Goal: Use online tool/utility: Utilize a website feature to perform a specific function

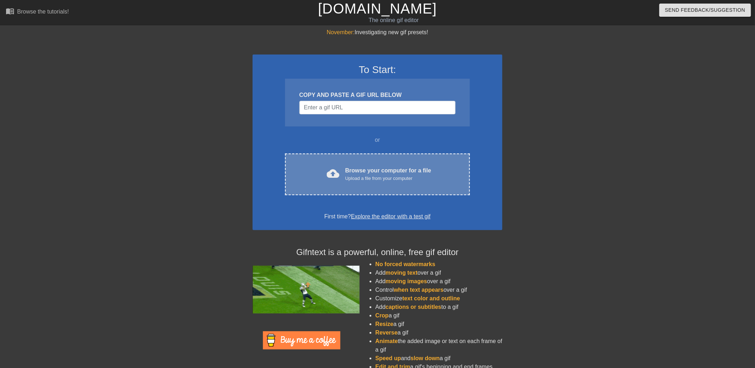
click at [341, 175] on div "cloud_upload Browse your computer for a file Upload a file from your computer" at bounding box center [377, 175] width 155 height 16
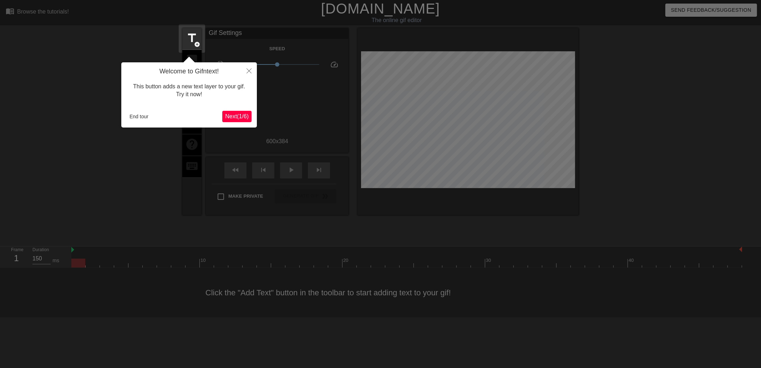
click at [239, 115] on span "Next ( 1 / 6 )" at bounding box center [237, 116] width 24 height 6
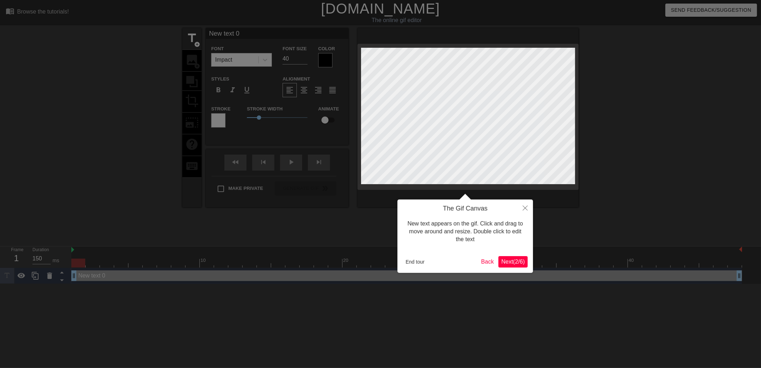
click at [516, 259] on span "Next ( 2 / 6 )" at bounding box center [513, 262] width 24 height 6
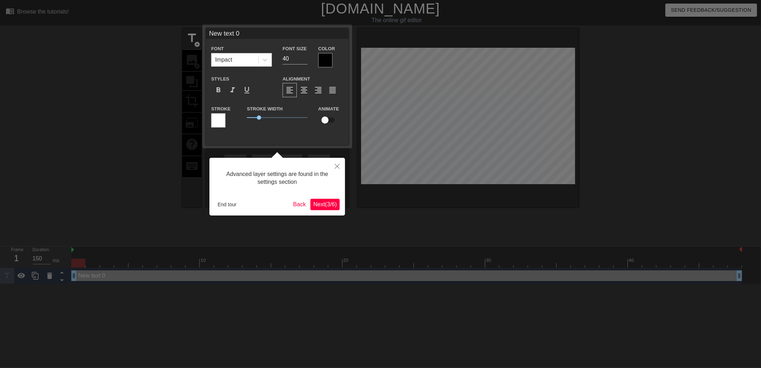
click at [516, 259] on div at bounding box center [380, 184] width 761 height 368
click at [334, 166] on button "Close" at bounding box center [337, 166] width 16 height 16
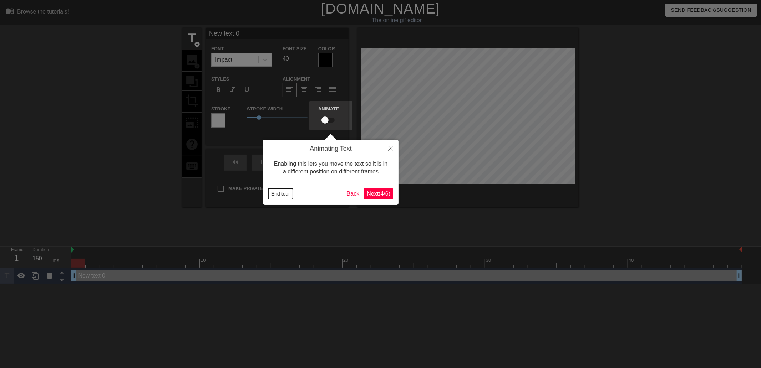
click at [281, 193] on button "End tour" at bounding box center [280, 194] width 25 height 11
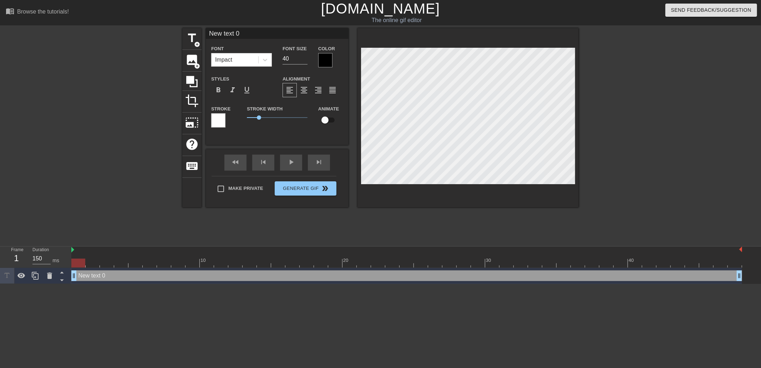
scroll to position [1, 1]
type input "M"
type textarea "M"
type input "My"
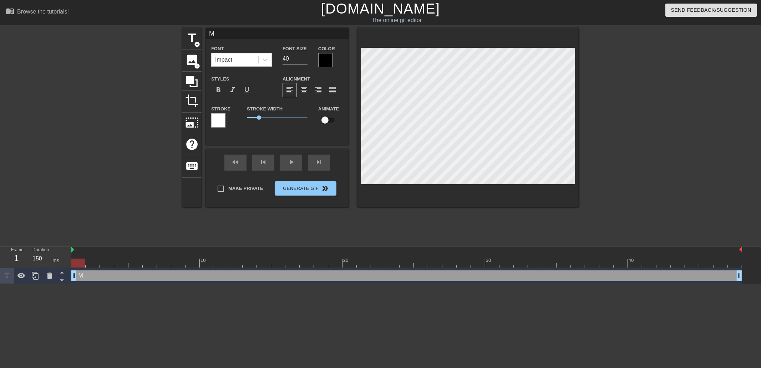
type textarea "My"
type input "My"
type textarea "My"
type input "My"
type textarea "My"
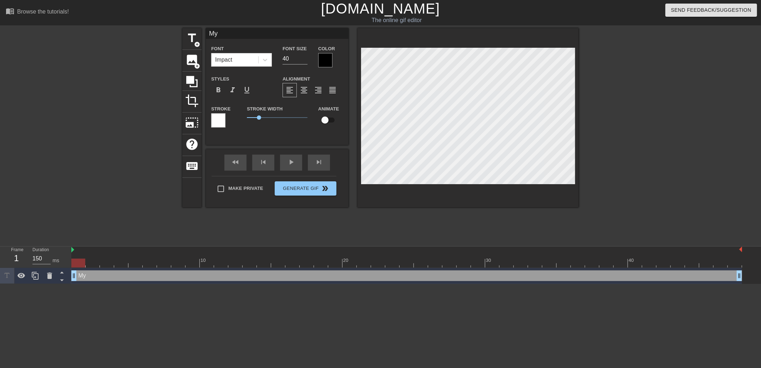
type input "M"
type textarea "M"
type input "m"
type textarea "m"
type input "my"
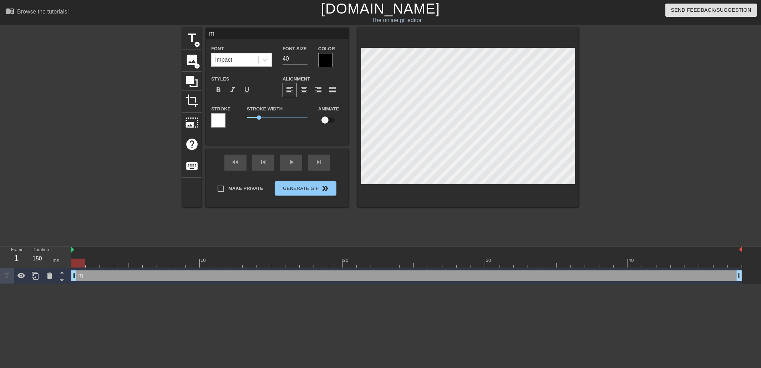
type textarea "my"
type input "my"
type textarea "my"
type input "my p"
type textarea "my p"
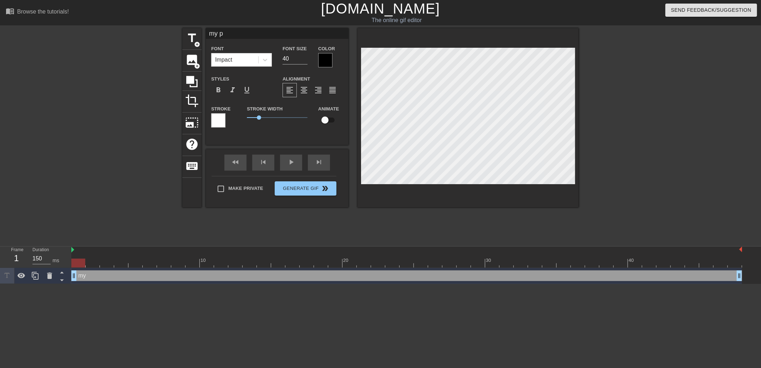
type input "my pr"
type textarea "my pr"
type input "my pre"
type textarea "my pre"
type input "my pret"
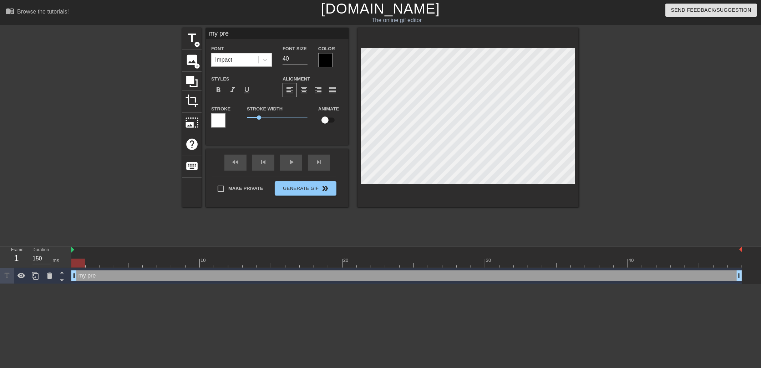
type textarea "my pret"
type input "my prett"
type textarea "my prett"
type input "my pretty"
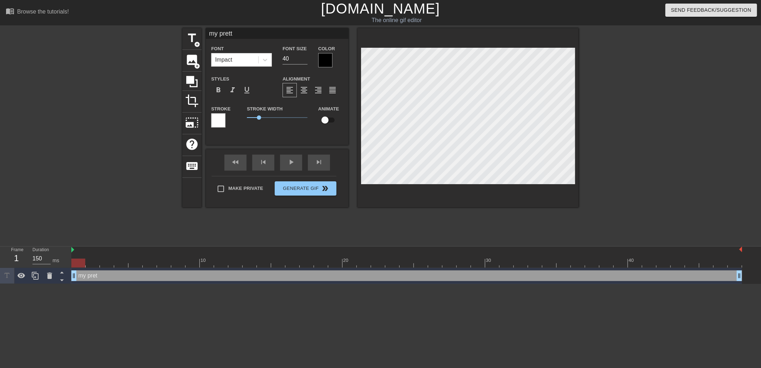
type textarea "my pretty"
type input "my pretty"
type textarea "my pretty"
type input "my pretty a"
type textarea "my pretty a"
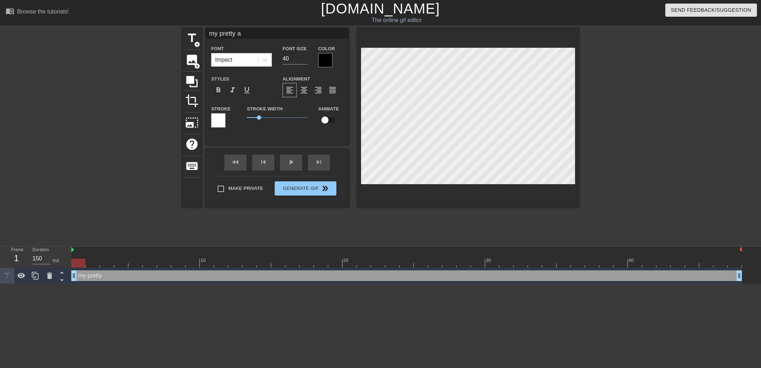
type input "my pretty al"
type textarea "my pretty al"
type input "my pretty alr"
type textarea "my pretty alr"
type input "my pretty alre"
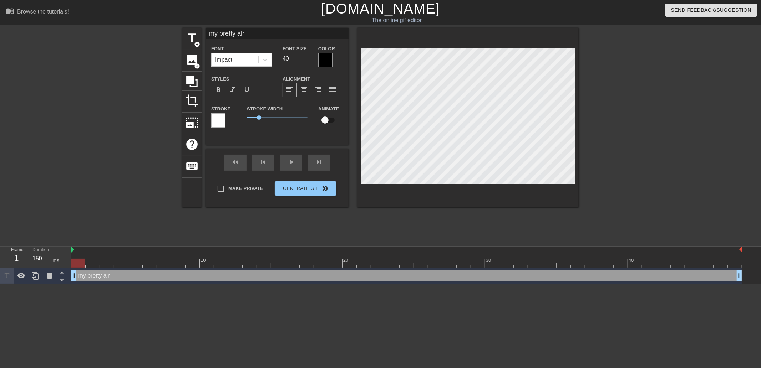
type textarea "my pretty alre"
type input "my pretty alrea"
type textarea "my pretty alrea"
type input "my pretty alread"
type textarea "my pretty alread"
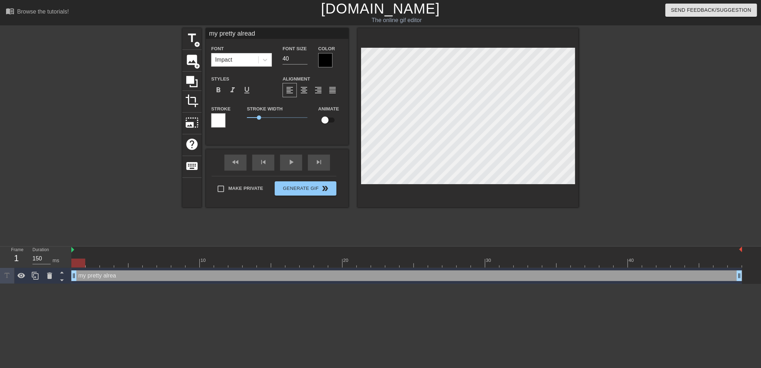
type input "my pretty already"
type textarea "my pretty already"
type input "my pretty already"
type textarea "my pretty already"
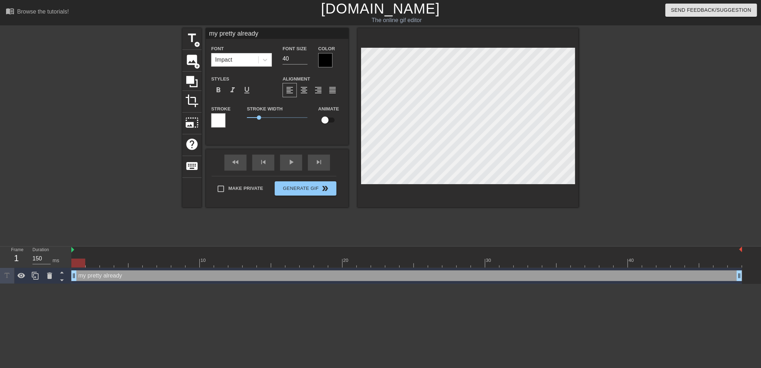
type input "my pretty already a"
type textarea "my pretty already a"
type input "my pretty already"
type textarea "my pretty already"
type input "my pretty already m"
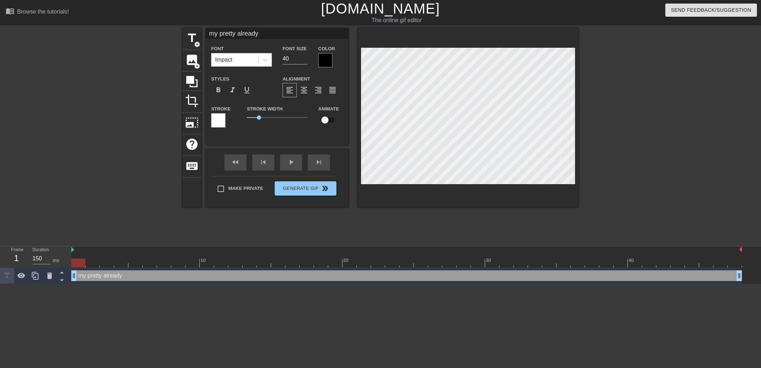
type textarea "my pretty already m"
type input "my pretty already ma"
type textarea "my pretty already ma"
type input "my pretty already mad"
type textarea "my pretty already mad"
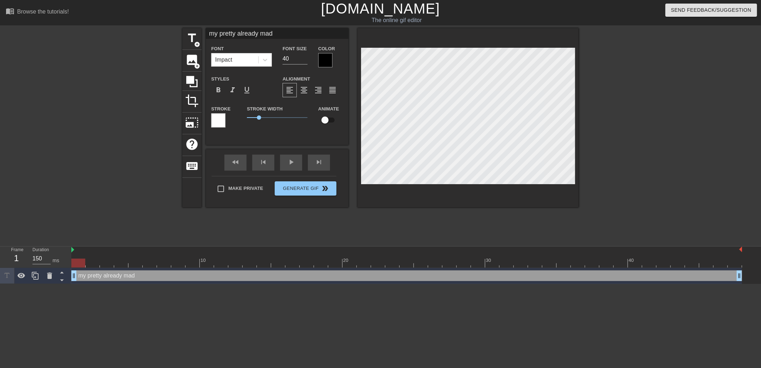
type input "my pretty already made"
type textarea "my pretty already made"
type input "my pretty already made"
type textarea "my pretty already made"
type input "my pretty already made s"
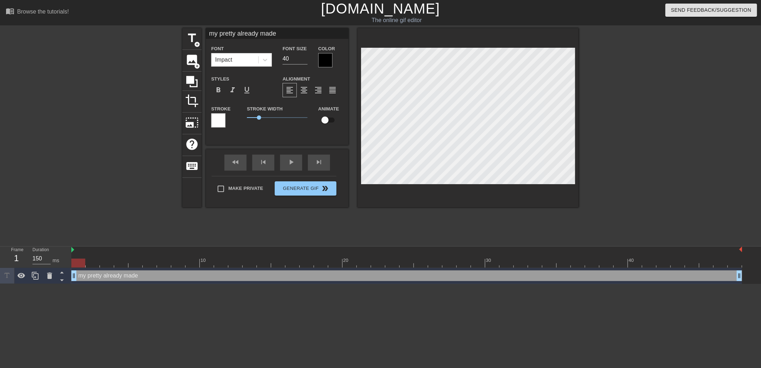
type textarea "my pretty already made s"
type input "my pretty already made sl"
type textarea "my pretty already made sl"
type input "my pretty already made sli"
type textarea "my pretty already made sli"
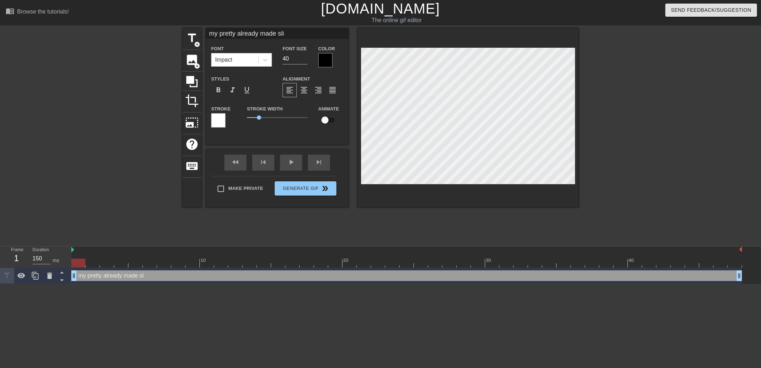
type input "my pretty already made slid"
type textarea "my pretty already made slid"
type input "my pretty already made slide"
type textarea "my pretty already made slide"
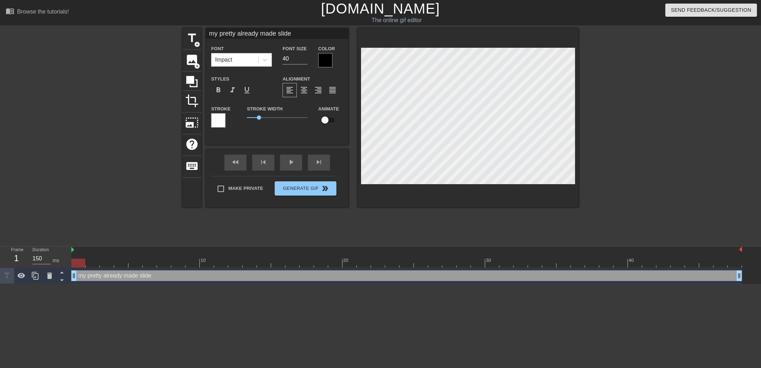
click at [105, 276] on div "my pretty already made slide drag_handle drag_handle" at bounding box center [406, 276] width 671 height 11
click at [106, 276] on div "my pretty already made slide drag_handle drag_handle" at bounding box center [406, 276] width 671 height 11
click at [107, 276] on div "my pretty already made slide drag_handle drag_handle" at bounding box center [406, 276] width 671 height 11
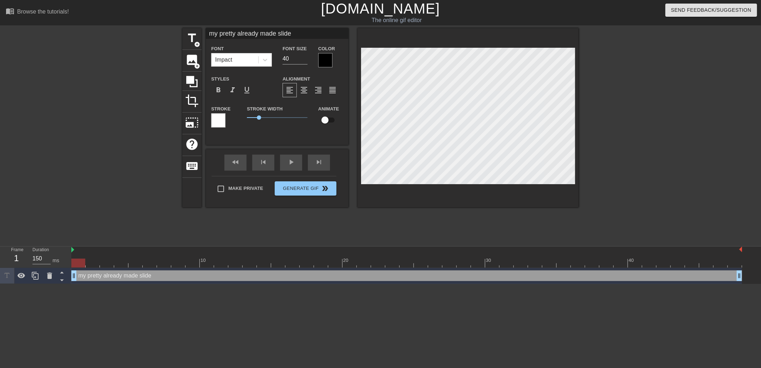
scroll to position [1, 1]
type input "my pretty already made slide"
type textarea "my pretty already made slide"
click at [308, 90] on div "format_align_center" at bounding box center [304, 90] width 14 height 14
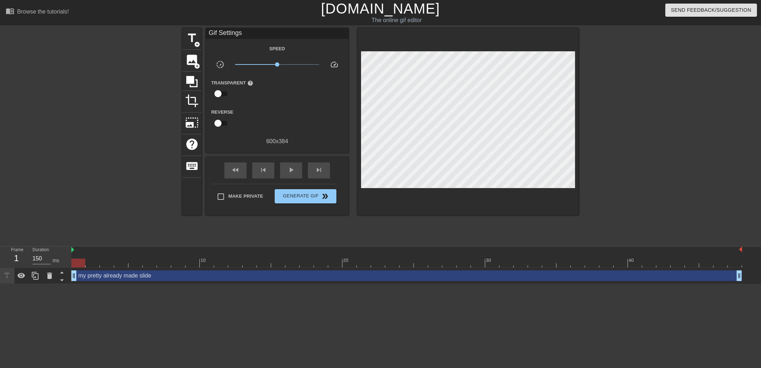
click at [616, 119] on div at bounding box center [640, 135] width 107 height 214
click at [290, 169] on span "play_arrow" at bounding box center [291, 170] width 9 height 9
click at [290, 169] on span "pause" at bounding box center [291, 170] width 9 height 9
drag, startPoint x: 177, startPoint y: 260, endPoint x: 87, endPoint y: 259, distance: 89.2
click at [87, 259] on div at bounding box center [93, 263] width 14 height 9
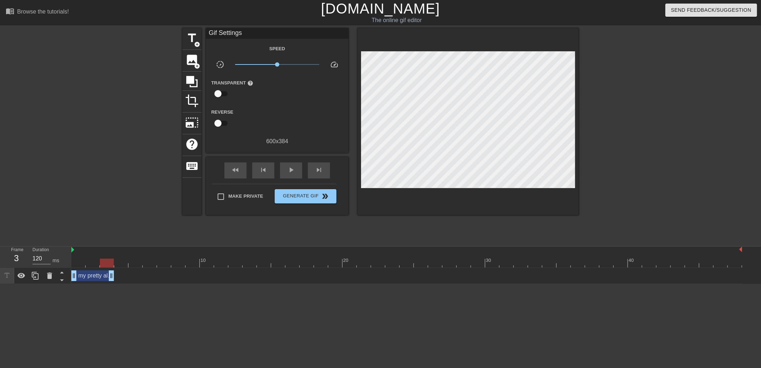
drag, startPoint x: 738, startPoint y: 275, endPoint x: 105, endPoint y: 284, distance: 633.2
click at [105, 284] on html "menu_book Browse the tutorials! [DOMAIN_NAME] The online gif editor Send Feedba…" at bounding box center [380, 142] width 761 height 284
drag, startPoint x: 112, startPoint y: 273, endPoint x: 117, endPoint y: 272, distance: 5.4
click at [117, 272] on div "my pretty already made slide drag_handle drag_handle" at bounding box center [406, 276] width 671 height 11
type input "140"
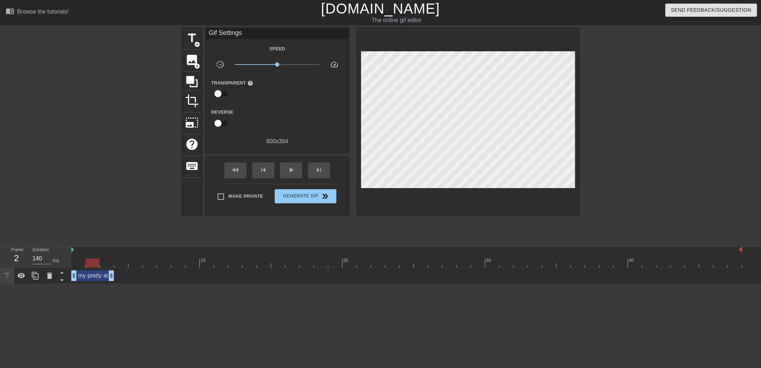
click at [91, 263] on div at bounding box center [93, 263] width 14 height 9
click at [195, 31] on div "title add_circle" at bounding box center [191, 39] width 19 height 22
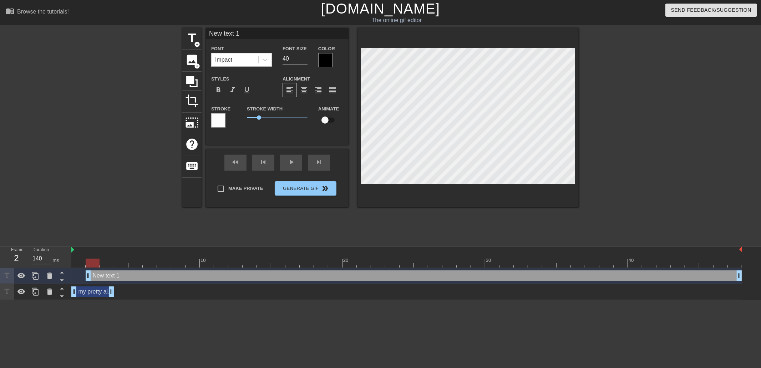
click at [131, 275] on div "New text 1 drag_handle drag_handle" at bounding box center [414, 276] width 656 height 11
type input "R"
type textarea "R"
type input "Re"
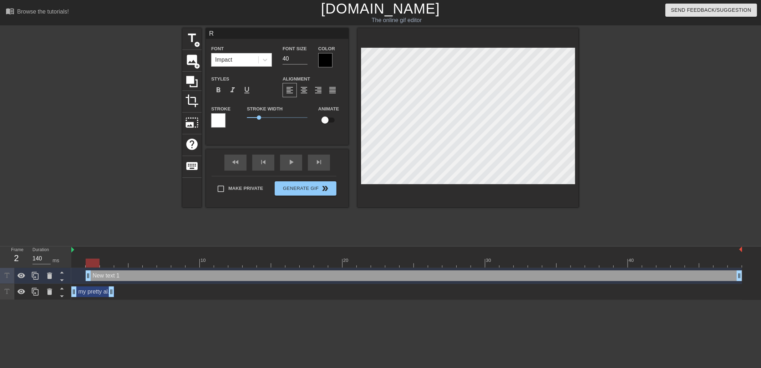
type textarea "Re"
type input "Rep"
type textarea "Rep"
type input "Repo"
type textarea "Repo"
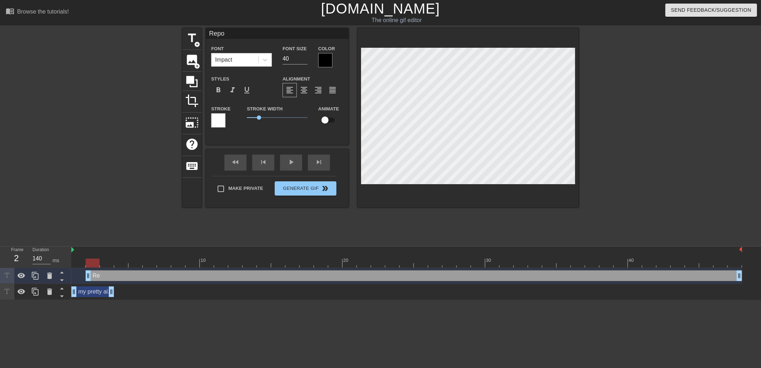
type input "Repor"
type textarea "Repor"
type input "Report"
type textarea "Report"
type input "Repor"
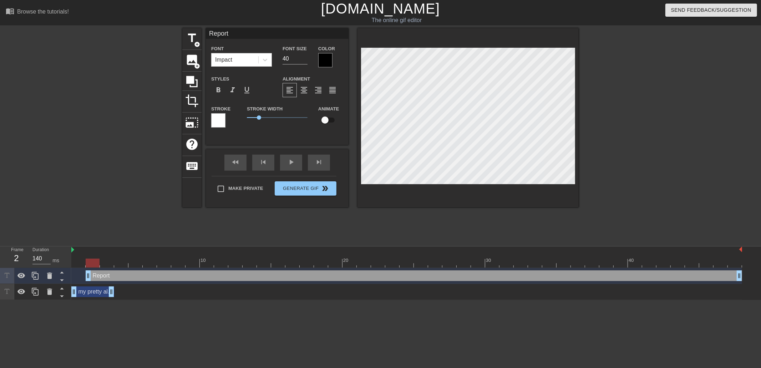
type textarea "Repor"
type input "Repo"
type textarea "Repo"
type input "Rep"
type textarea "Rep"
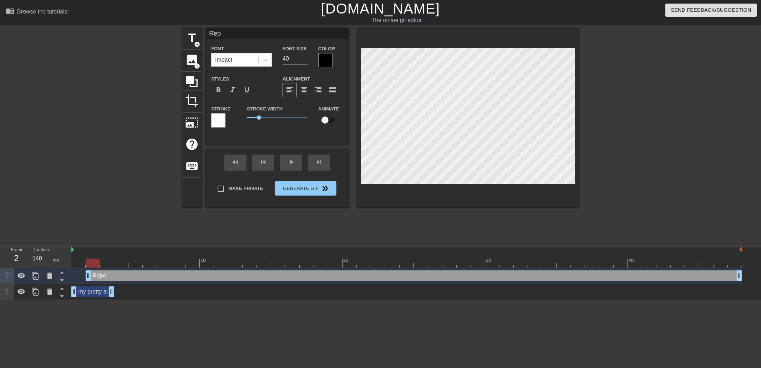
type input "Re"
type textarea "Re"
type input "R"
type textarea "R"
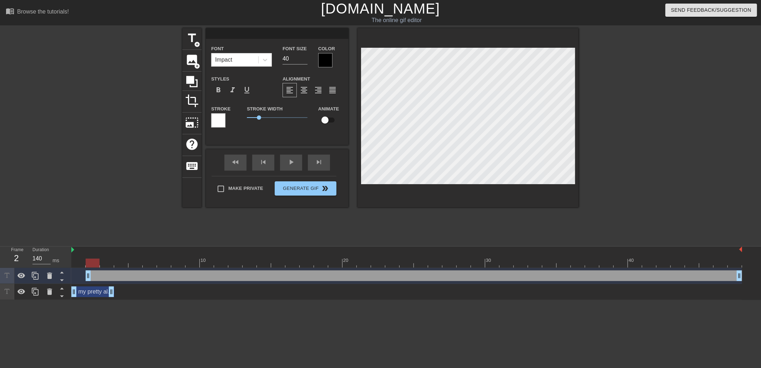
type input "R"
type textarea "R"
type input "RE"
type textarea "RE"
type input "R"
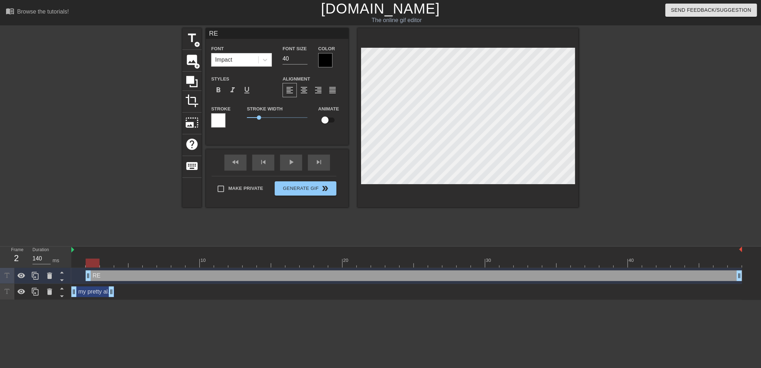
type textarea "R"
type input "R"
type textarea "R"
type input "r"
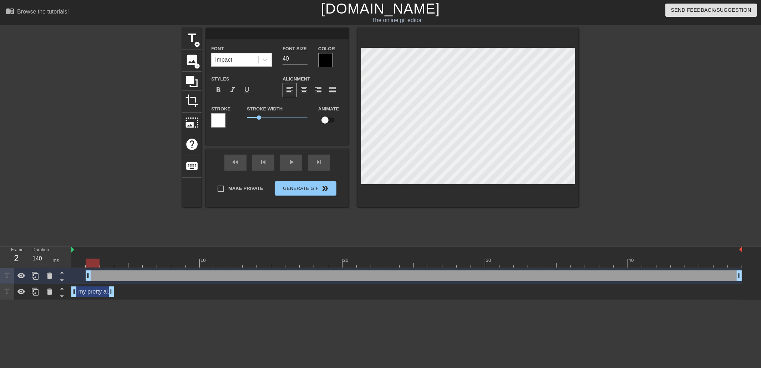
type textarea "r"
type input "rE"
type textarea "rE"
type input "rEP"
type textarea "rEP"
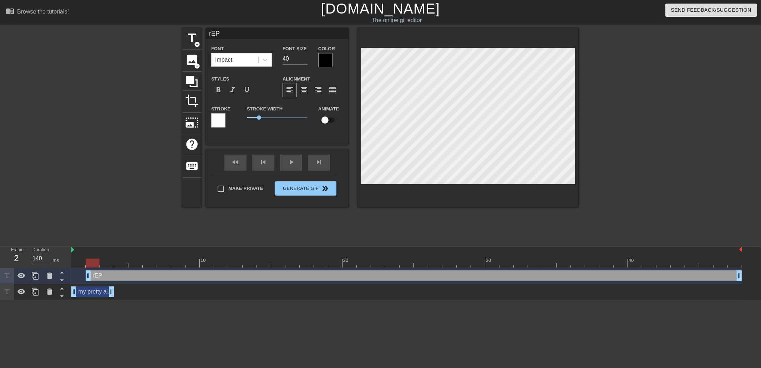
type input "rEPo"
type textarea "rEPo"
type input "rEPoA"
type textarea "rEPoA"
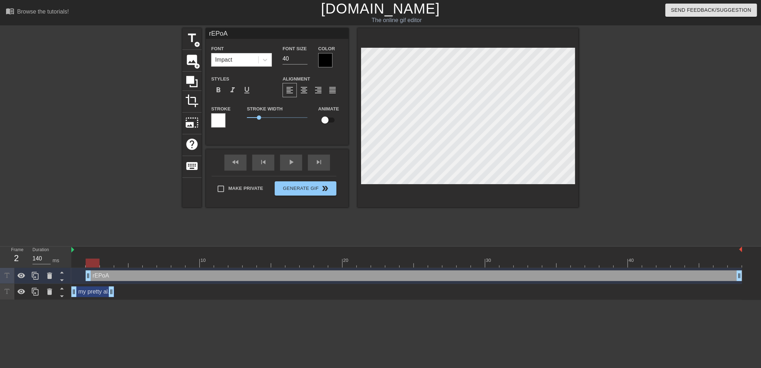
type input "rEPo"
type textarea "rEPo"
type input "rEPoT"
type textarea "rEPoT"
type input "rEPoT"
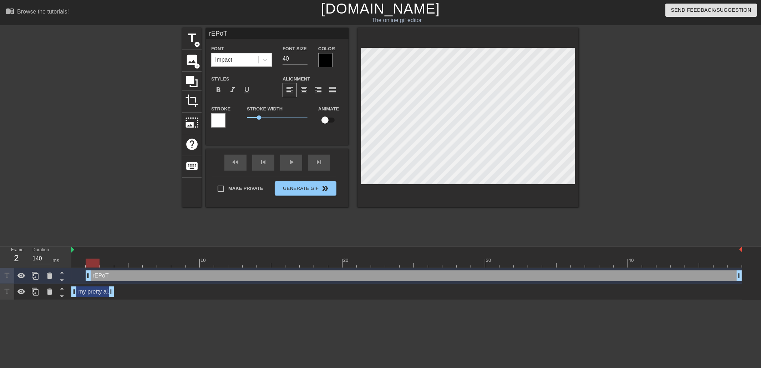
type textarea "rEPoT"
type input "rEPoT"
type textarea "rEPoT"
type input "rEPo"
type textarea "rEPo"
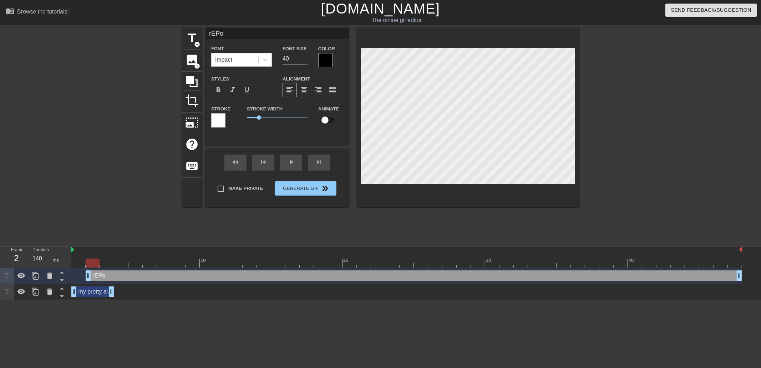
type input "rEPor"
type textarea "rEPor"
type input "rEPorT"
type textarea "rEPorT"
type input "rEPorT"
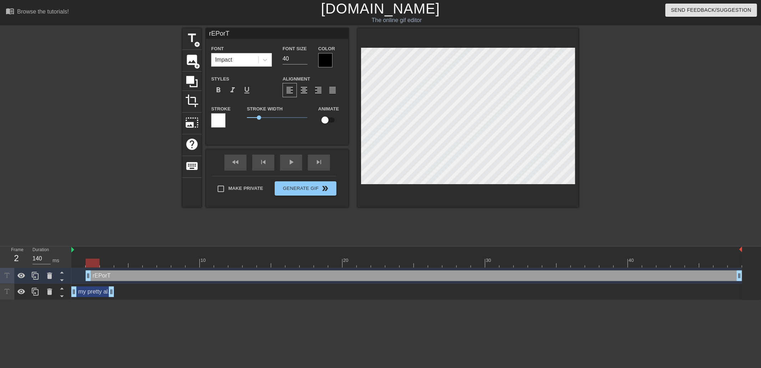
type textarea "rEPorT"
type input "rEPorT c"
type textarea "rEPorT c"
type input "rEPorT cO"
type textarea "rEPorT cO"
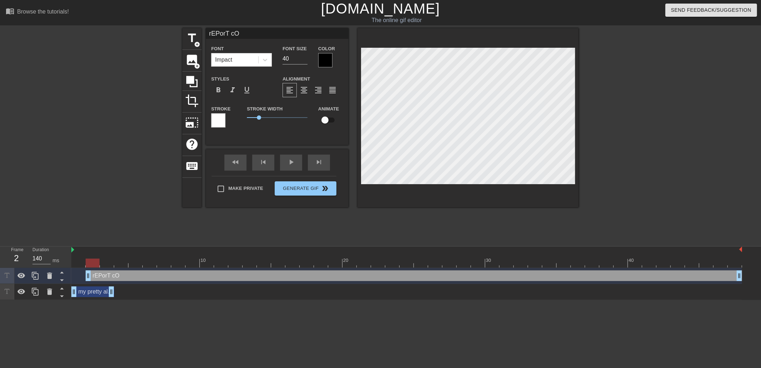
type input "rEPorT cON"
type textarea "rEPorT cON"
type input "rEPorT cONs"
type textarea "rEPorT cONs"
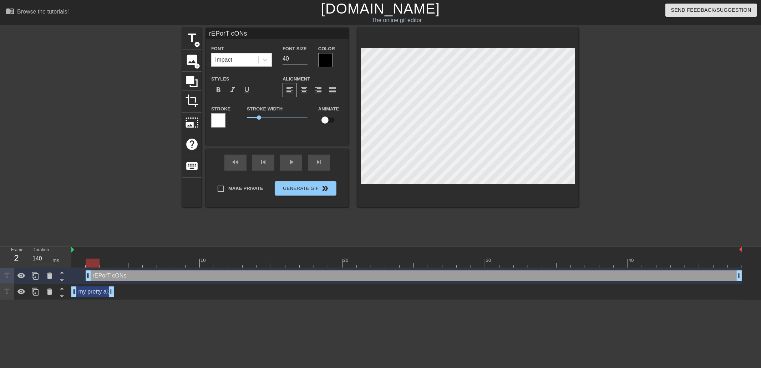
type input "rEPorT cONsI"
type textarea "rEPorT cONsI"
type input "rEPorT cONsIS"
type textarea "rEPorT cONsIS"
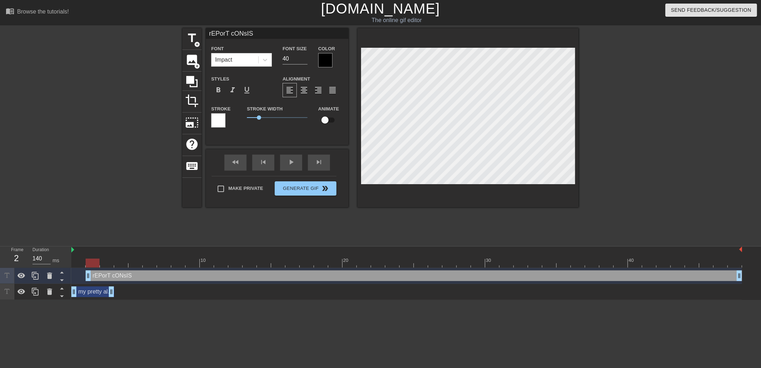
type input "rEPorT cONsIST"
type textarea "rEPorT cONsIST"
type input "rEPorT cONsISTe"
type textarea "rEPorT cONsISTe"
type input "rEPorT cONsISTen"
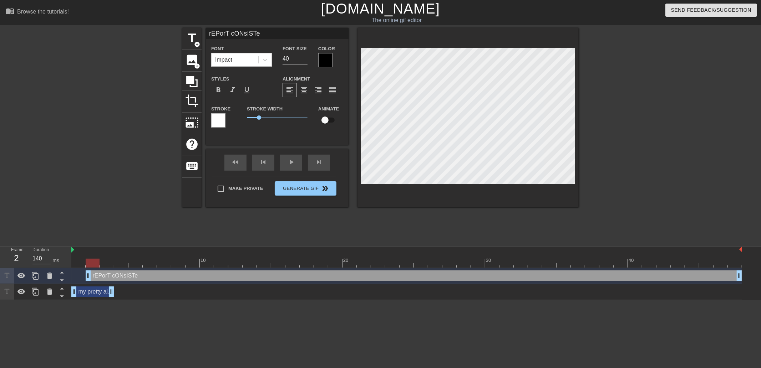
type textarea "rEPorT cONsISTen"
type input "rEPorT cONsISTenC"
type textarea "rEPorT cONsISTenC"
type input "rEPorT cONsISTenCy"
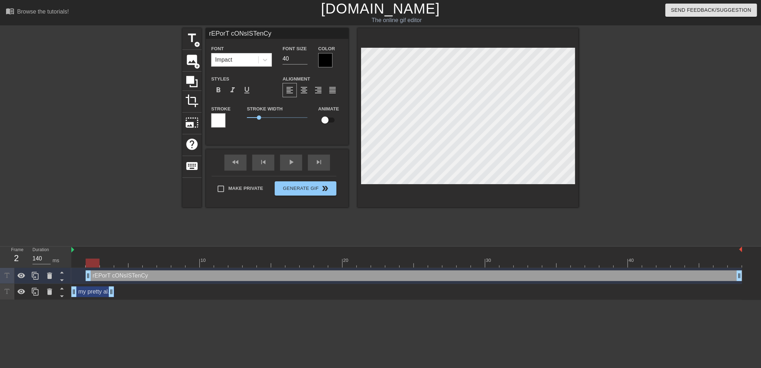
scroll to position [1, 3]
type textarea "rEPorT cONsISTenCy"
click at [127, 277] on div "rEPorT cONsISTenCy drag_handle drag_handle" at bounding box center [414, 276] width 656 height 11
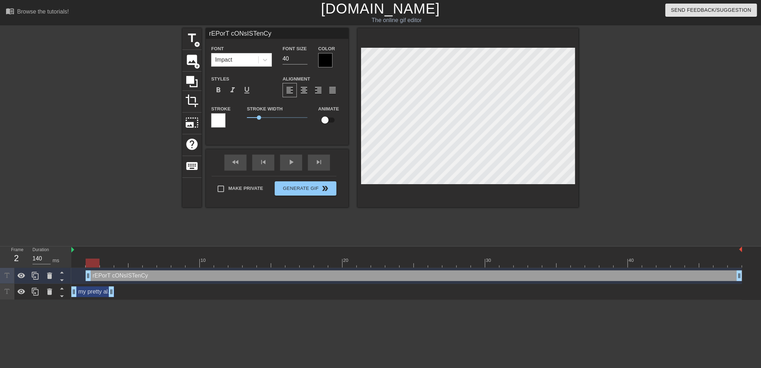
click at [127, 277] on div "rEPorT cONsISTenCy drag_handle drag_handle" at bounding box center [414, 276] width 656 height 11
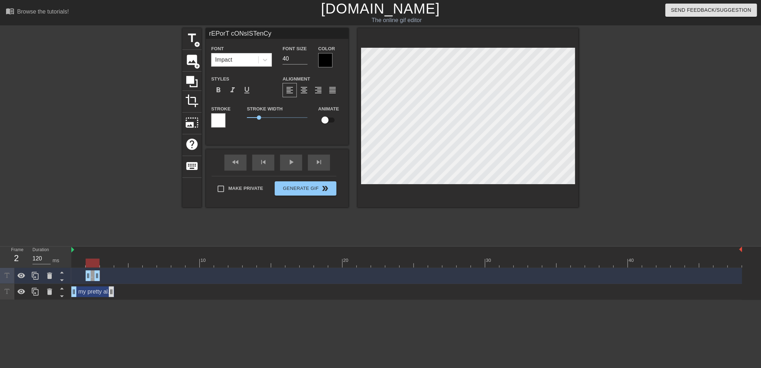
drag, startPoint x: 741, startPoint y: 274, endPoint x: 112, endPoint y: 290, distance: 628.8
click at [112, 290] on div "rEPorT cONsISTenCy drag_handle drag_handle my pretty already made slide drag_ha…" at bounding box center [416, 284] width 690 height 32
click at [95, 278] on div "rEPorT cONsISTenCy drag_handle drag_handle" at bounding box center [100, 276] width 29 height 11
click at [92, 277] on div "rEPorT cONsISTenCy drag_handle drag_handle" at bounding box center [100, 276] width 29 height 11
click at [101, 276] on div "rEPorT cONsISTenCy drag_handle drag_handle" at bounding box center [100, 276] width 29 height 11
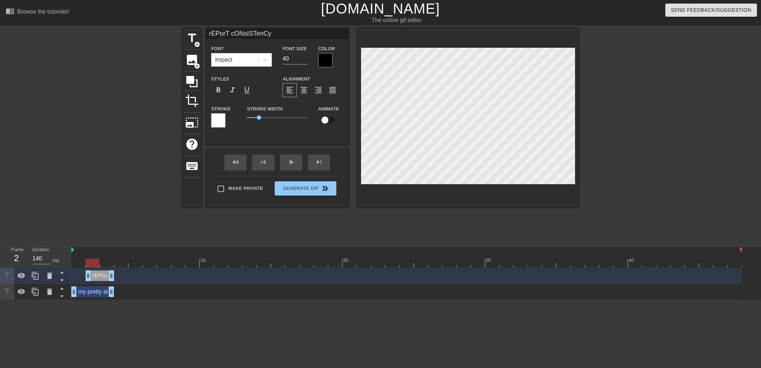
click at [102, 276] on div "rEPorT cONsISTenCy drag_handle drag_handle" at bounding box center [100, 276] width 29 height 11
click at [35, 280] on icon at bounding box center [35, 276] width 7 height 8
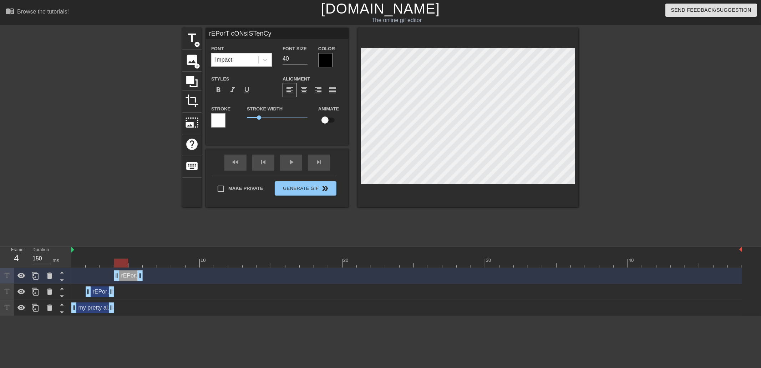
drag, startPoint x: 101, startPoint y: 278, endPoint x: 123, endPoint y: 278, distance: 22.8
click at [123, 278] on div "rEPorT cONsISTenCy drag_handle drag_handle" at bounding box center [128, 276] width 29 height 11
click at [128, 275] on div "rEPorT cONsISTenCy drag_handle drag_handle" at bounding box center [128, 276] width 29 height 11
click at [38, 276] on icon at bounding box center [35, 276] width 7 height 8
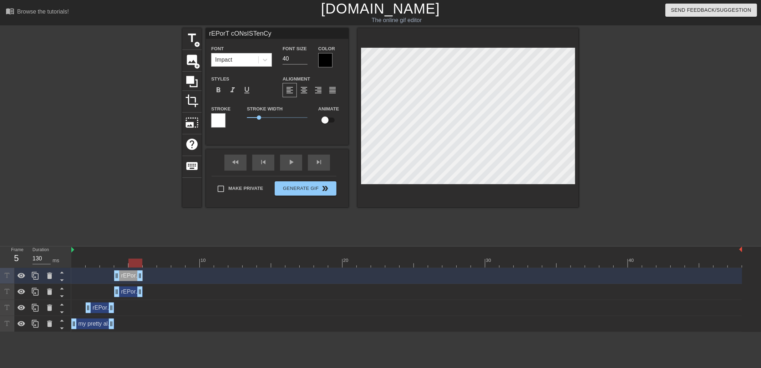
drag, startPoint x: 123, startPoint y: 263, endPoint x: 139, endPoint y: 265, distance: 16.5
click at [139, 265] on div at bounding box center [135, 263] width 14 height 9
drag, startPoint x: 138, startPoint y: 290, endPoint x: 131, endPoint y: 290, distance: 7.5
click at [131, 290] on div "rEPorT cONsISTenCy drag_handle drag_handle" at bounding box center [406, 292] width 671 height 11
drag, startPoint x: 130, startPoint y: 275, endPoint x: 143, endPoint y: 276, distance: 13.3
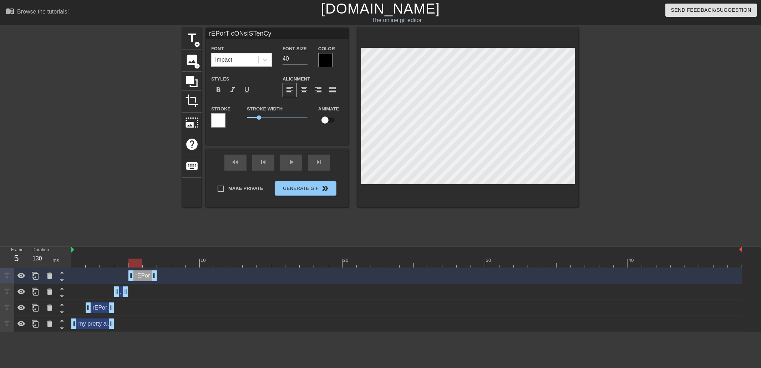
click at [143, 276] on div "rEPorT cONsISTenCy drag_handle drag_handle" at bounding box center [142, 276] width 29 height 11
drag, startPoint x: 138, startPoint y: 261, endPoint x: 162, endPoint y: 261, distance: 23.5
click at [162, 261] on div at bounding box center [406, 263] width 671 height 9
click at [143, 277] on div "rEPorT cONsISTenCy drag_handle drag_handle" at bounding box center [142, 276] width 29 height 11
click at [32, 278] on icon at bounding box center [35, 276] width 9 height 9
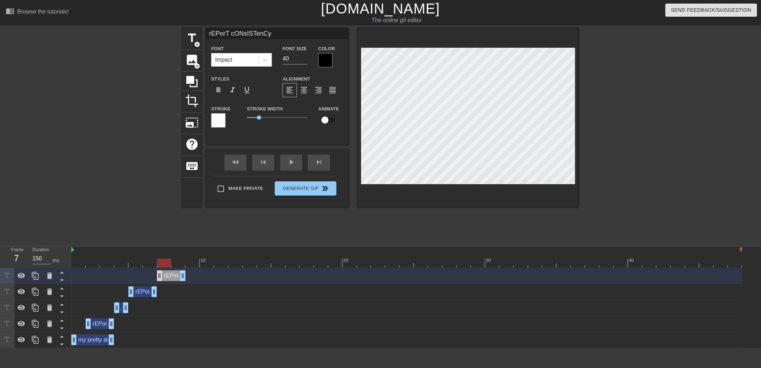
drag, startPoint x: 136, startPoint y: 277, endPoint x: 161, endPoint y: 277, distance: 25.0
click at [161, 277] on div "rEPorT cONsISTenCy drag_handle drag_handle" at bounding box center [171, 276] width 29 height 11
click at [287, 164] on div "play_arrow" at bounding box center [291, 163] width 22 height 16
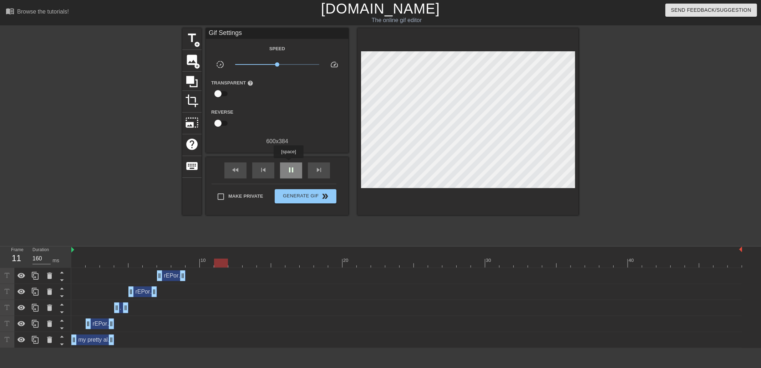
click at [288, 163] on div "pause" at bounding box center [291, 171] width 22 height 16
drag, startPoint x: 182, startPoint y: 273, endPoint x: 226, endPoint y: 272, distance: 43.5
click at [288, 174] on span "play_arrow" at bounding box center [291, 170] width 9 height 9
click at [289, 173] on span "pause" at bounding box center [291, 170] width 9 height 9
click at [289, 173] on span "play_arrow" at bounding box center [291, 170] width 9 height 9
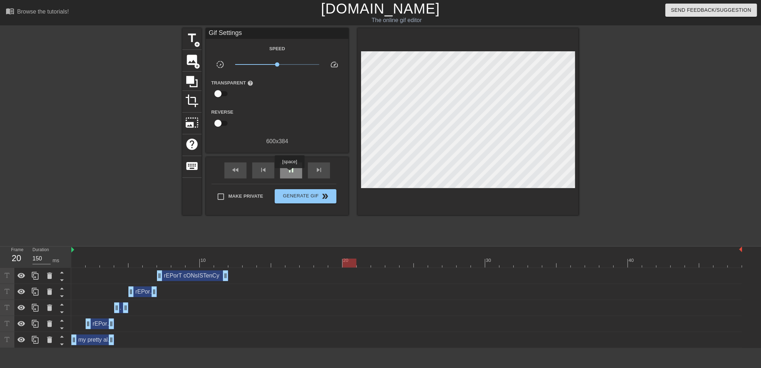
click at [289, 173] on span "pause" at bounding box center [291, 170] width 9 height 9
drag, startPoint x: 226, startPoint y: 276, endPoint x: 305, endPoint y: 267, distance: 79.3
click at [305, 267] on div "10 20 30 40 rEPorT cONsISTenCy drag_handle drag_handle rEPorT cONsISTenCy drag_…" at bounding box center [416, 298] width 690 height 102
drag, startPoint x: 307, startPoint y: 265, endPoint x: 54, endPoint y: 269, distance: 252.6
click at [54, 269] on div "Frame 1 Duration 150 ms 10 20 30 40 rEPorT cONsISTenCy drag_handle drag_handle …" at bounding box center [380, 298] width 761 height 102
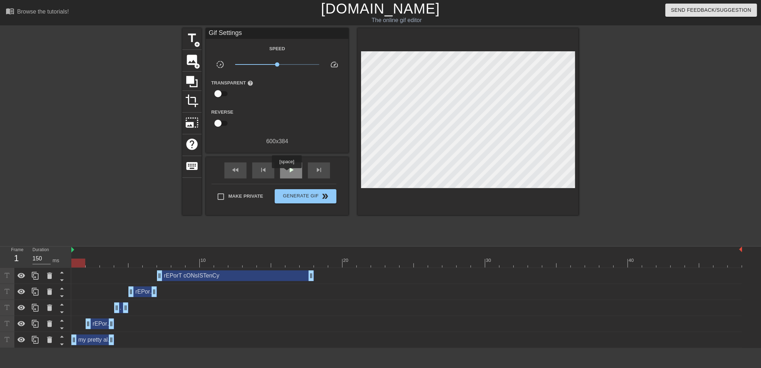
click at [289, 169] on span "play_arrow" at bounding box center [291, 170] width 9 height 9
click at [739, 249] on img at bounding box center [740, 250] width 3 height 6
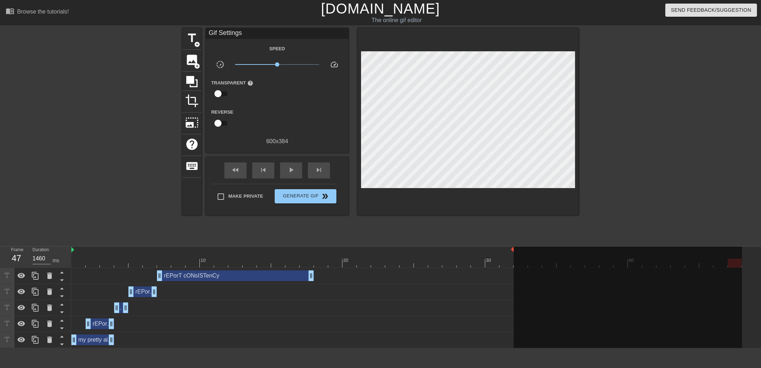
drag, startPoint x: 743, startPoint y: 248, endPoint x: 514, endPoint y: 254, distance: 229.1
click at [514, 254] on div "10 20 30 40" at bounding box center [406, 257] width 671 height 21
drag, startPoint x: 276, startPoint y: 63, endPoint x: 266, endPoint y: 63, distance: 10.0
click at [266, 63] on span "x0.537" at bounding box center [266, 64] width 4 height 4
click at [285, 165] on div "play_arrow" at bounding box center [291, 171] width 22 height 16
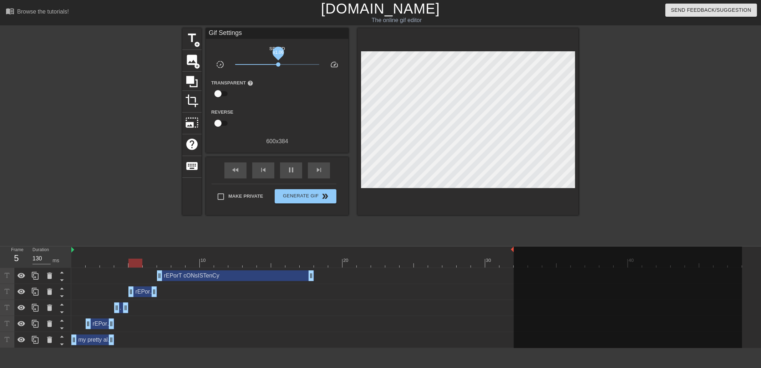
drag, startPoint x: 265, startPoint y: 65, endPoint x: 278, endPoint y: 65, distance: 13.6
click at [278, 65] on span "x1.06" at bounding box center [278, 64] width 4 height 4
click at [289, 167] on span "pause" at bounding box center [291, 170] width 9 height 9
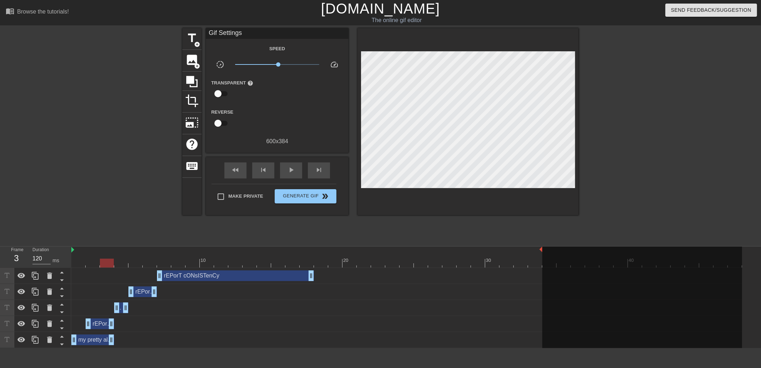
drag, startPoint x: 512, startPoint y: 248, endPoint x: 538, endPoint y: 248, distance: 26.0
drag, startPoint x: 107, startPoint y: 262, endPoint x: 522, endPoint y: 254, distance: 415.0
click at [521, 254] on div "10 20 30 40" at bounding box center [406, 257] width 671 height 21
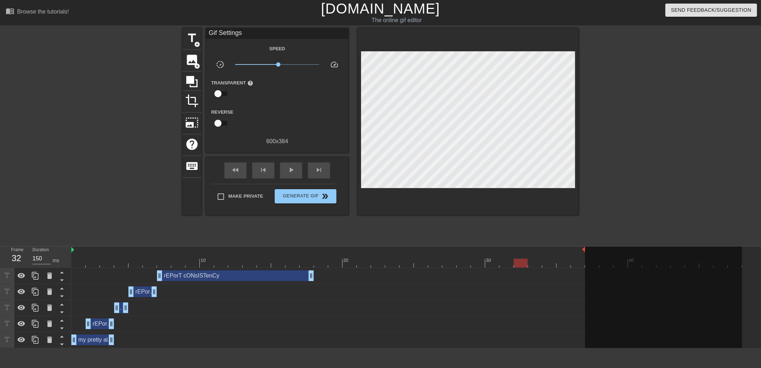
drag, startPoint x: 542, startPoint y: 250, endPoint x: 609, endPoint y: 250, distance: 67.8
type input "130"
drag, startPoint x: 523, startPoint y: 261, endPoint x: 543, endPoint y: 260, distance: 20.7
click at [543, 260] on div at bounding box center [406, 263] width 671 height 9
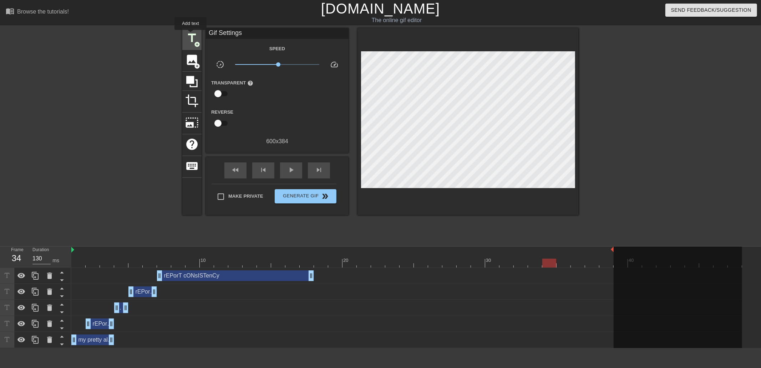
click at [190, 35] on span "title" at bounding box center [192, 38] width 14 height 14
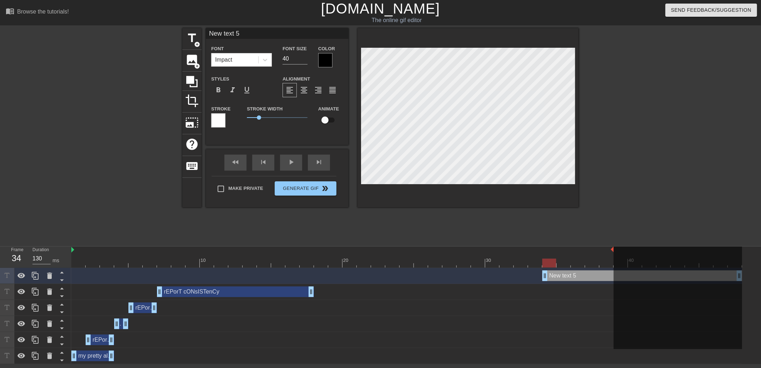
scroll to position [1, 2]
type input "O"
type textarea "O"
type input "Ot"
type textarea "Ot"
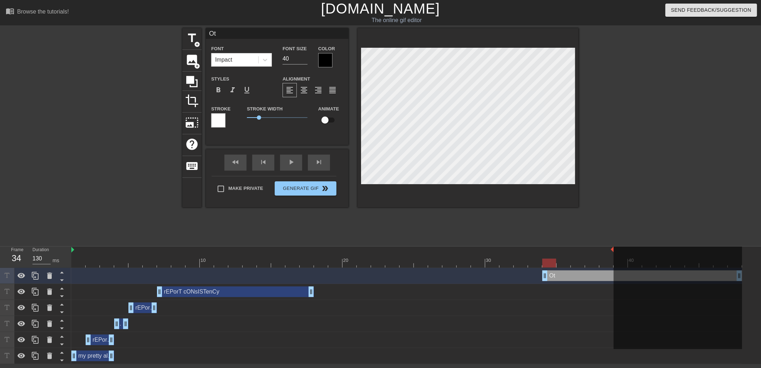
type input "Oth"
type textarea "Oth"
type input "Othe"
type textarea "Othe"
type input "Other"
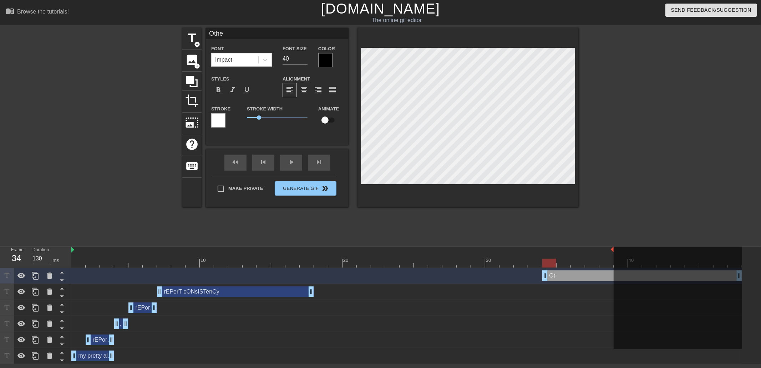
type textarea "Other"
type input "Other"
type textarea "Other"
type input "Other t"
type textarea "Other t"
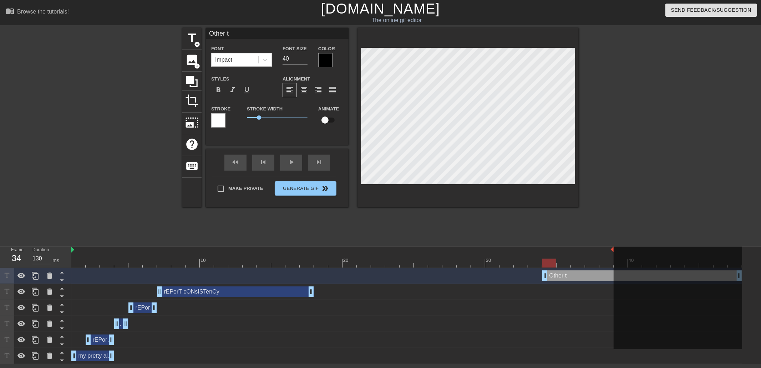
type input "Other th"
type textarea "Other th"
type input "Other tha"
type textarea "Other tha"
type input "Other than"
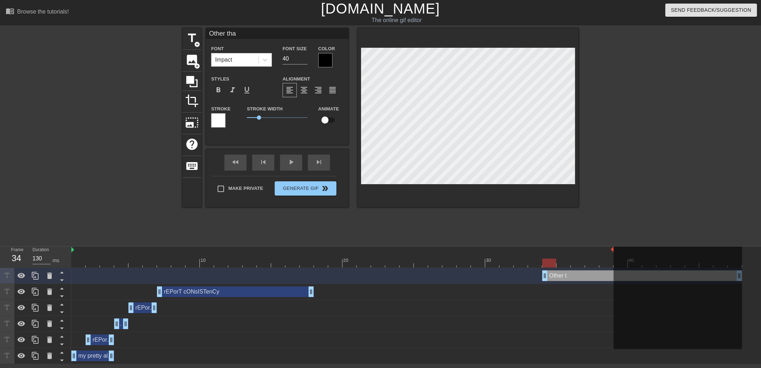
type textarea "Other than"
type input "Other than"
type textarea "Other than"
type input "Other than t"
type textarea "Other than t"
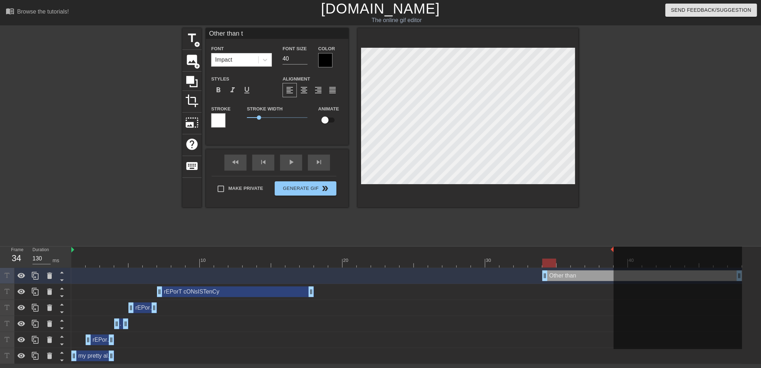
type input "Other than th"
type textarea "Other than th"
type input "Other than tha"
type textarea "Other than tha"
type input "Other than that"
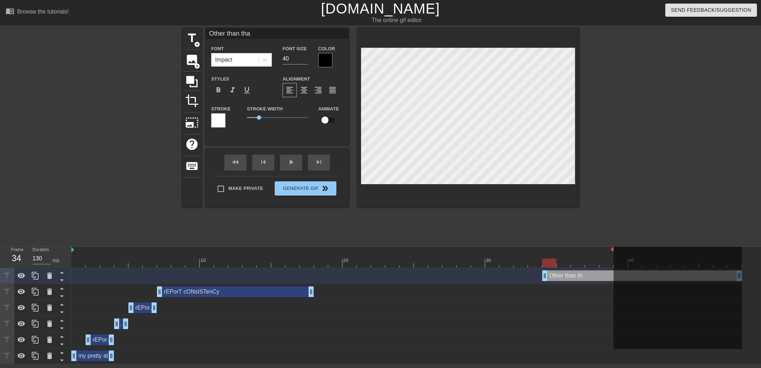
type textarea "Other than that"
type input "Other than that"
type textarea "Other than that"
type input "Other than that i"
type textarea "Other than that i"
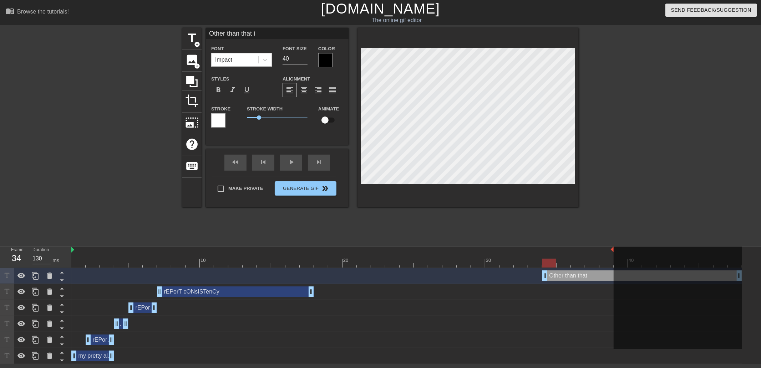
type input "Other than that it"
type textarea "Other than that it"
type input "Other than that it"
type textarea "Other than that it"
type input "Other than that it l"
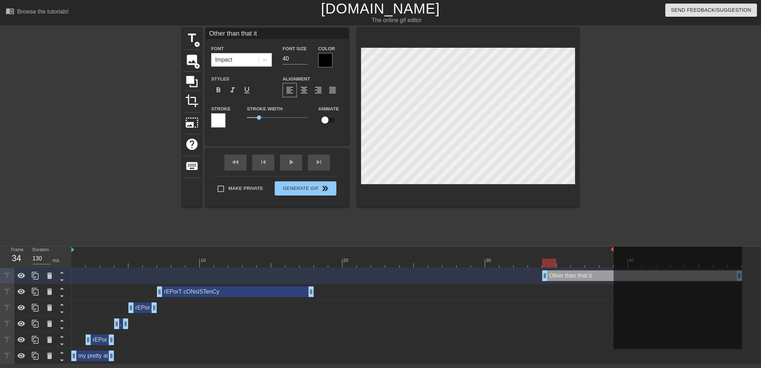
type textarea "Other than that it l"
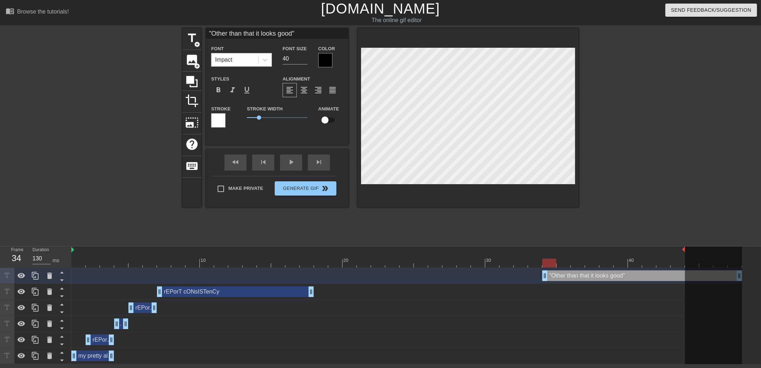
drag, startPoint x: 612, startPoint y: 251, endPoint x: 687, endPoint y: 248, distance: 74.6
click at [687, 248] on div "10 20 30 40" at bounding box center [406, 257] width 671 height 21
drag, startPoint x: 733, startPoint y: 276, endPoint x: 693, endPoint y: 276, distance: 40.0
click at [693, 276] on div at bounding box center [713, 306] width 57 height 119
drag, startPoint x: 735, startPoint y: 277, endPoint x: 700, endPoint y: 277, distance: 35.3
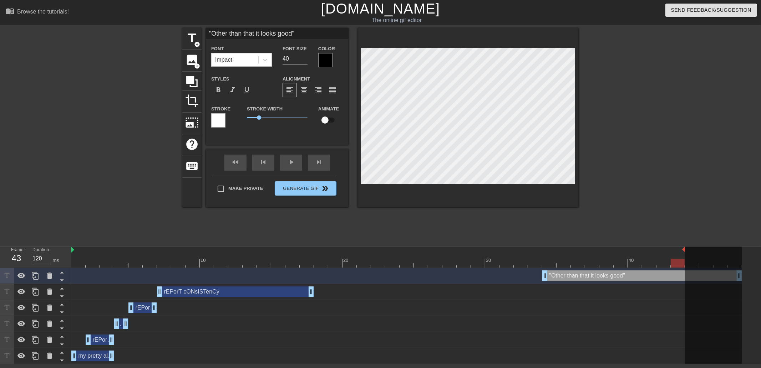
click at [700, 277] on div at bounding box center [713, 306] width 57 height 119
click at [657, 169] on div at bounding box center [640, 135] width 107 height 214
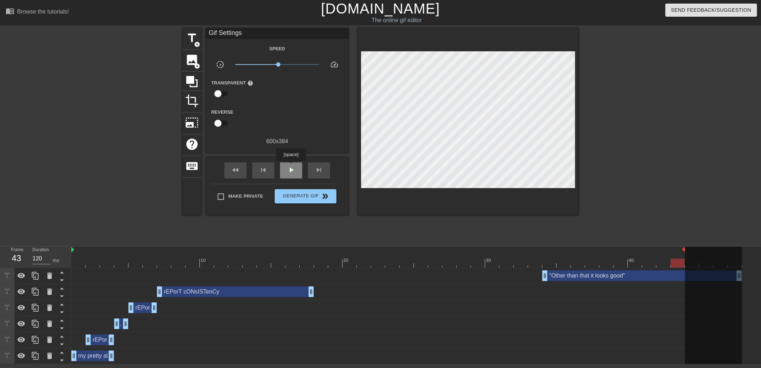
click at [291, 166] on span "play_arrow" at bounding box center [291, 170] width 9 height 9
click at [309, 195] on span "Generate Gif double_arrow" at bounding box center [306, 196] width 56 height 9
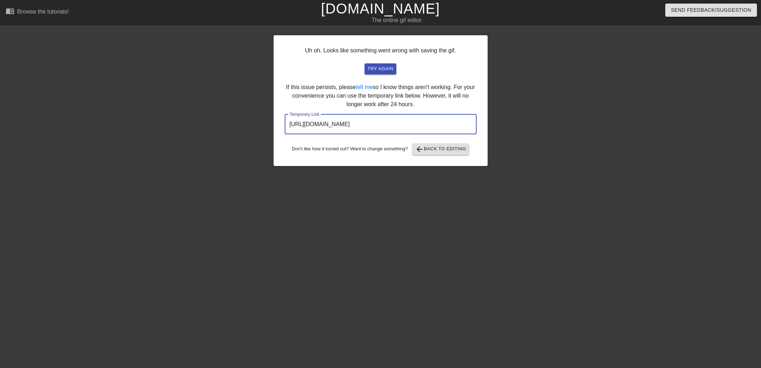
click at [382, 127] on input "[URL][DOMAIN_NAME]" at bounding box center [381, 125] width 192 height 20
click at [388, 123] on input "[URL][DOMAIN_NAME]" at bounding box center [381, 125] width 192 height 20
